Goal: Information Seeking & Learning: Find specific fact

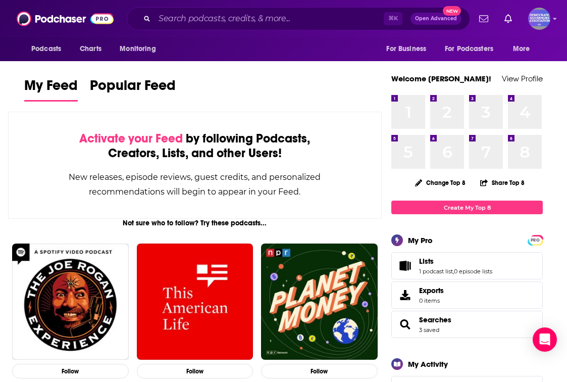
click at [224, 31] on div "Podcasts Charts Monitoring ⌘ K Open Advanced New For Business For Podcasters Mo…" at bounding box center [283, 18] width 567 height 37
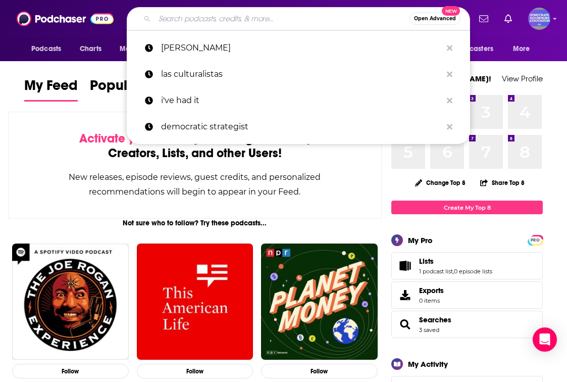
click at [220, 20] on input "Search podcasts, credits, & more..." at bounding box center [281, 19] width 255 height 16
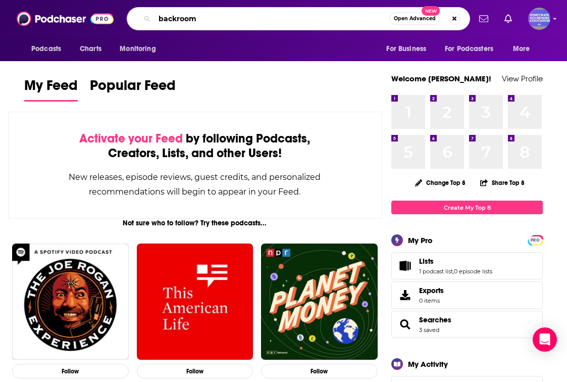
type input "backroom"
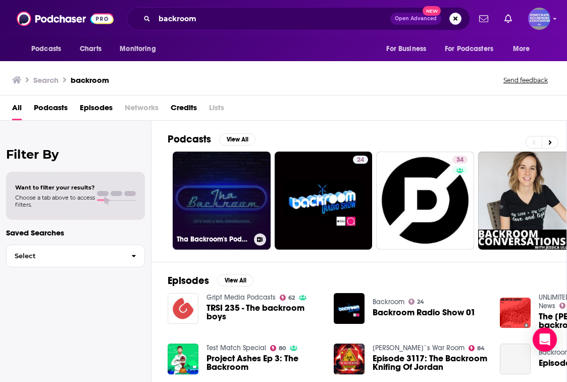
click at [230, 186] on link "Tha Backroom's Podcast" at bounding box center [222, 200] width 98 height 98
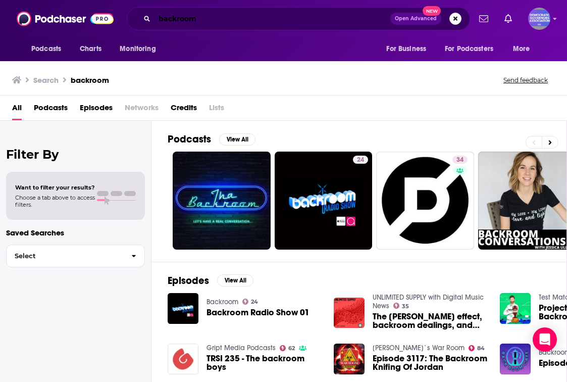
click at [218, 21] on input "backroom" at bounding box center [272, 19] width 236 height 16
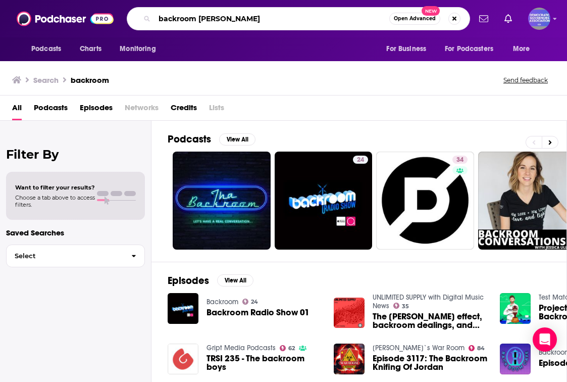
click at [163, 18] on input "backroom [PERSON_NAME]" at bounding box center [271, 19] width 235 height 16
click at [196, 21] on input "[PERSON_NAME]" at bounding box center [271, 19] width 235 height 16
type input "[PERSON_NAME]"
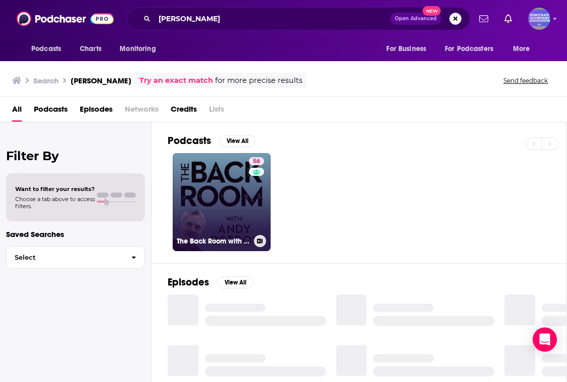
click at [219, 178] on link "56 The Back Room with [PERSON_NAME]" at bounding box center [222, 202] width 98 height 98
